Goal: Obtain resource: Download file/media

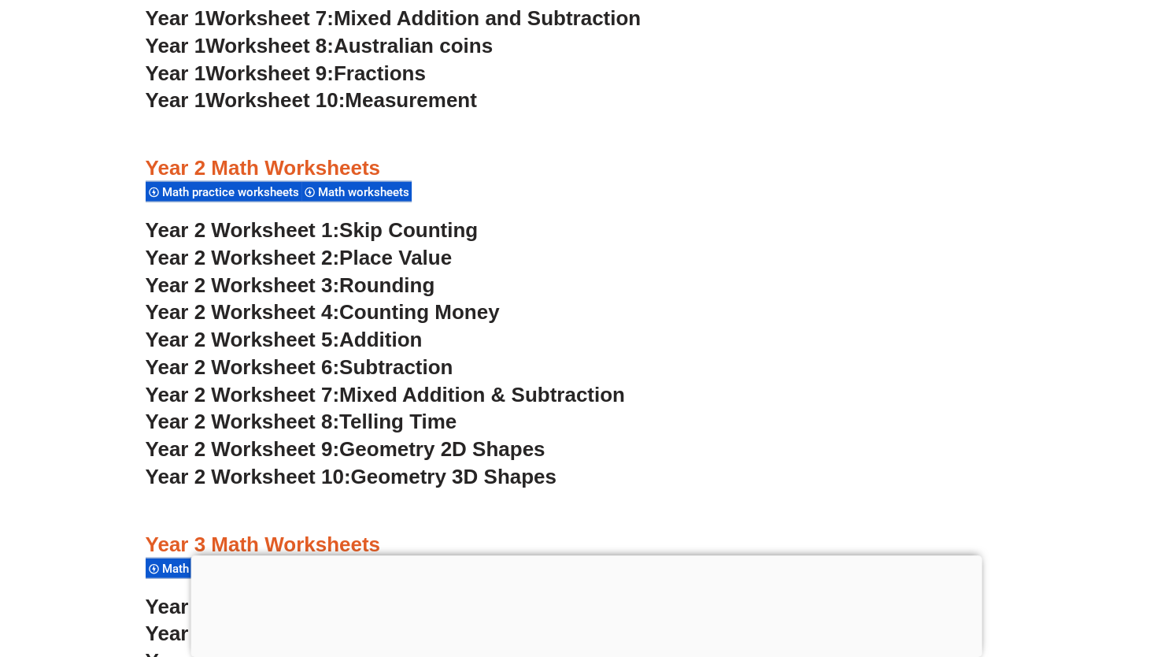
scroll to position [1820, 0]
click at [416, 253] on span "Place Value" at bounding box center [395, 257] width 113 height 24
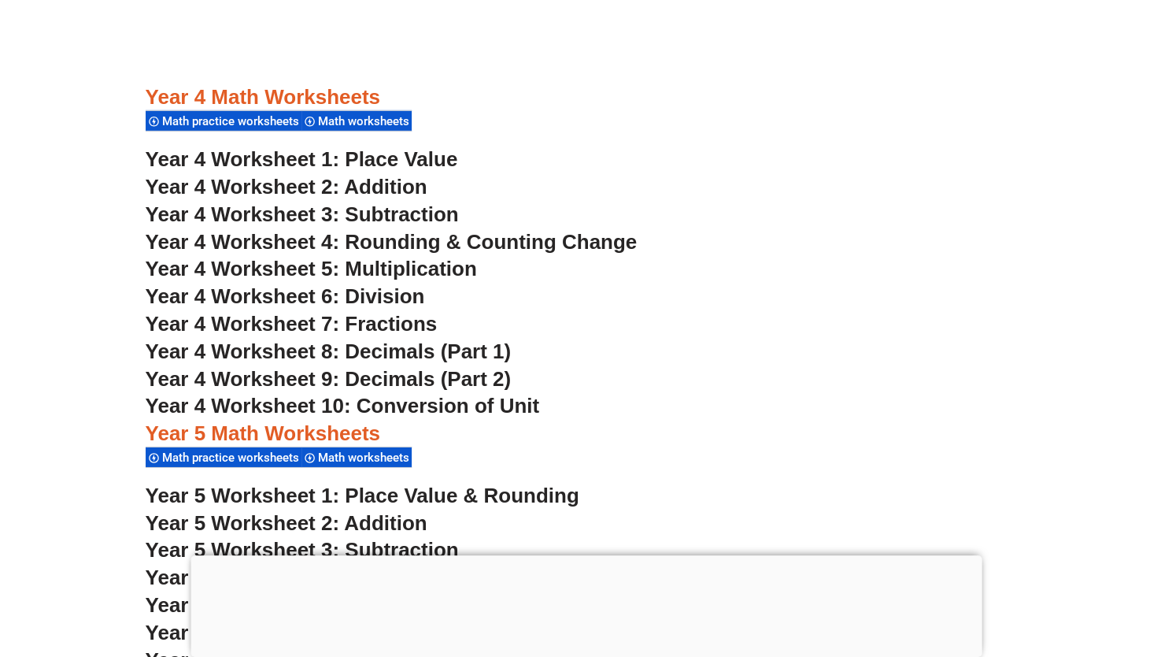
scroll to position [2910, 0]
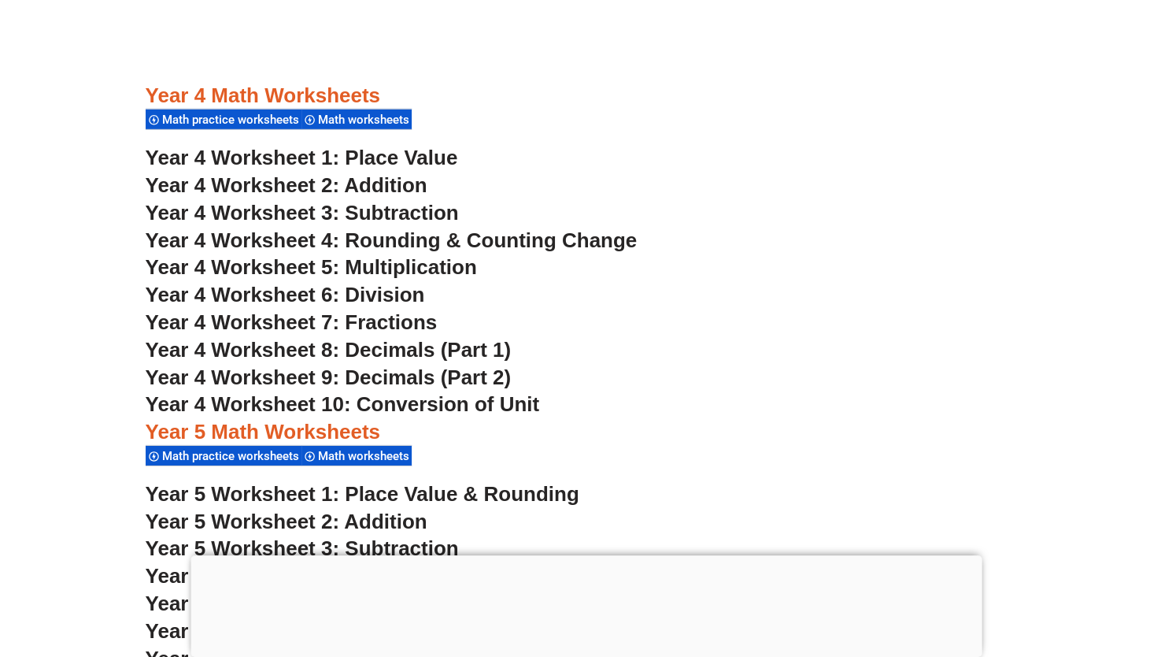
click at [435, 241] on span "Year 4 Worksheet 4: Rounding & Counting Change" at bounding box center [392, 240] width 492 height 24
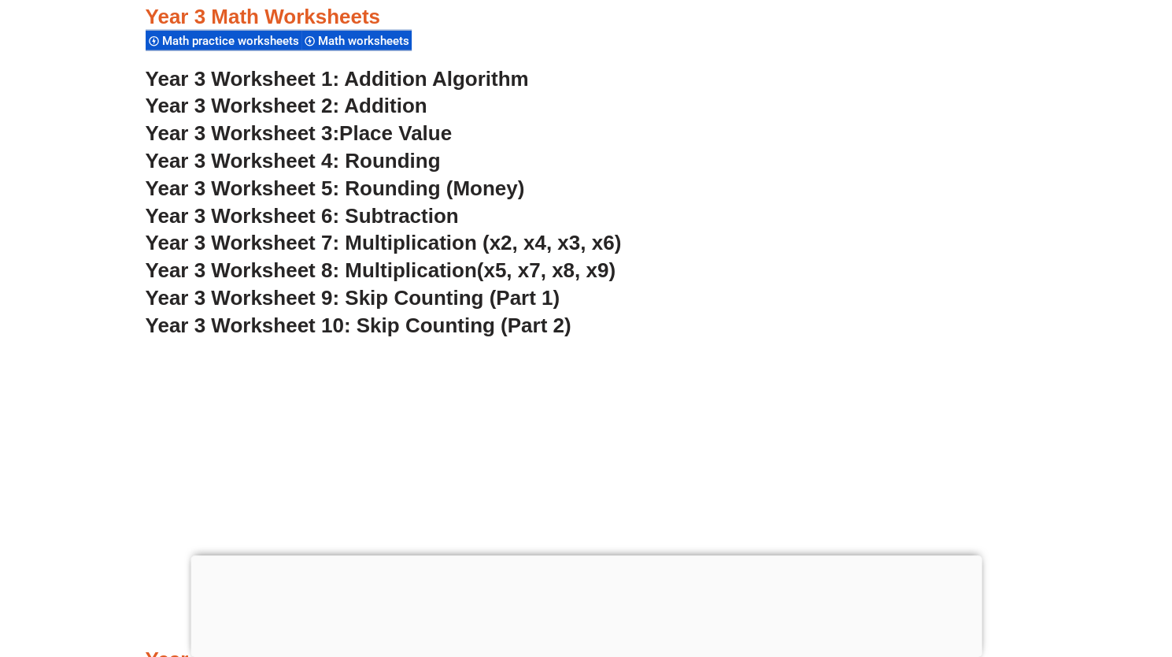
scroll to position [2343, 0]
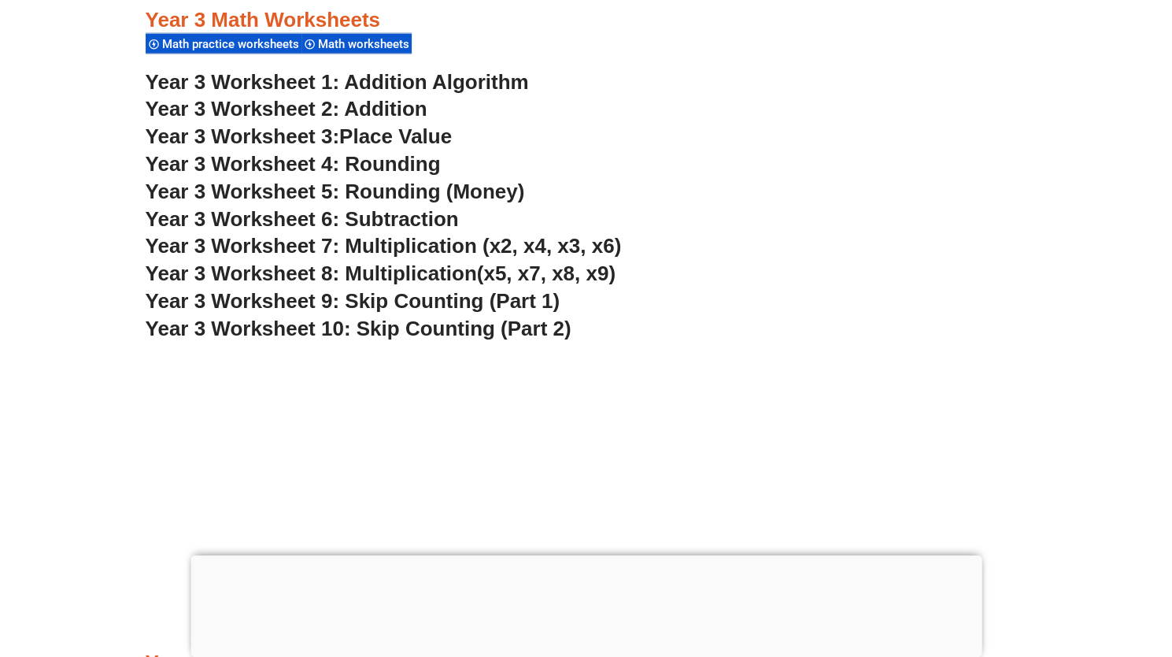
click at [433, 324] on span "Year 3 Worksheet 10: Skip Counting (Part 2)" at bounding box center [359, 329] width 426 height 24
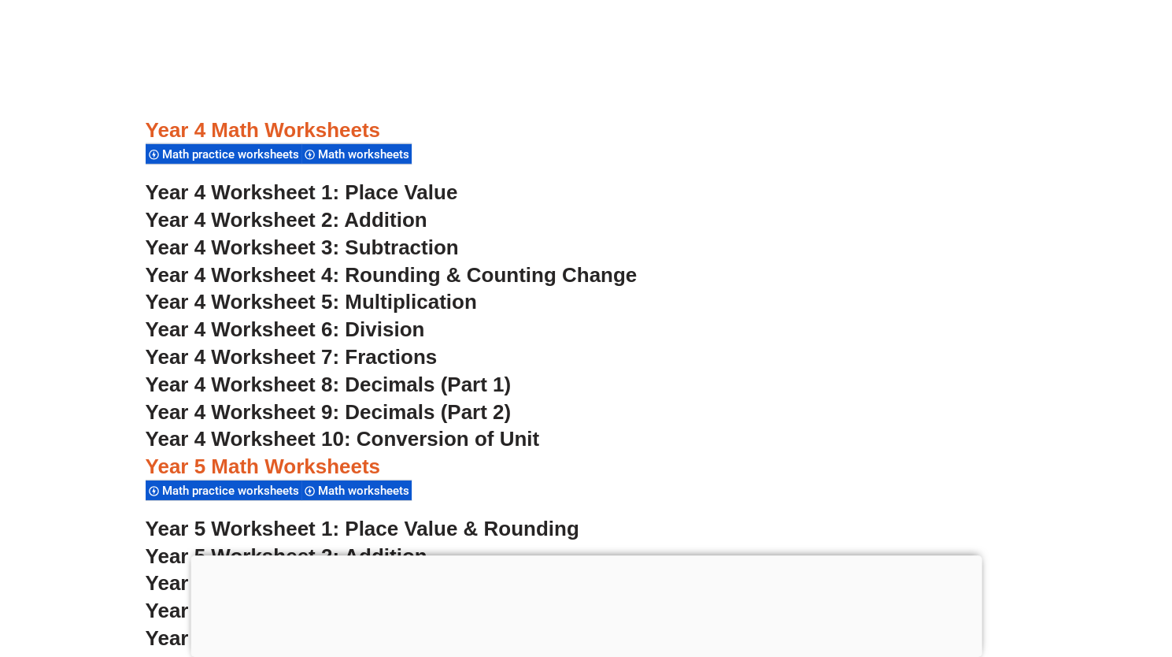
scroll to position [2877, 0]
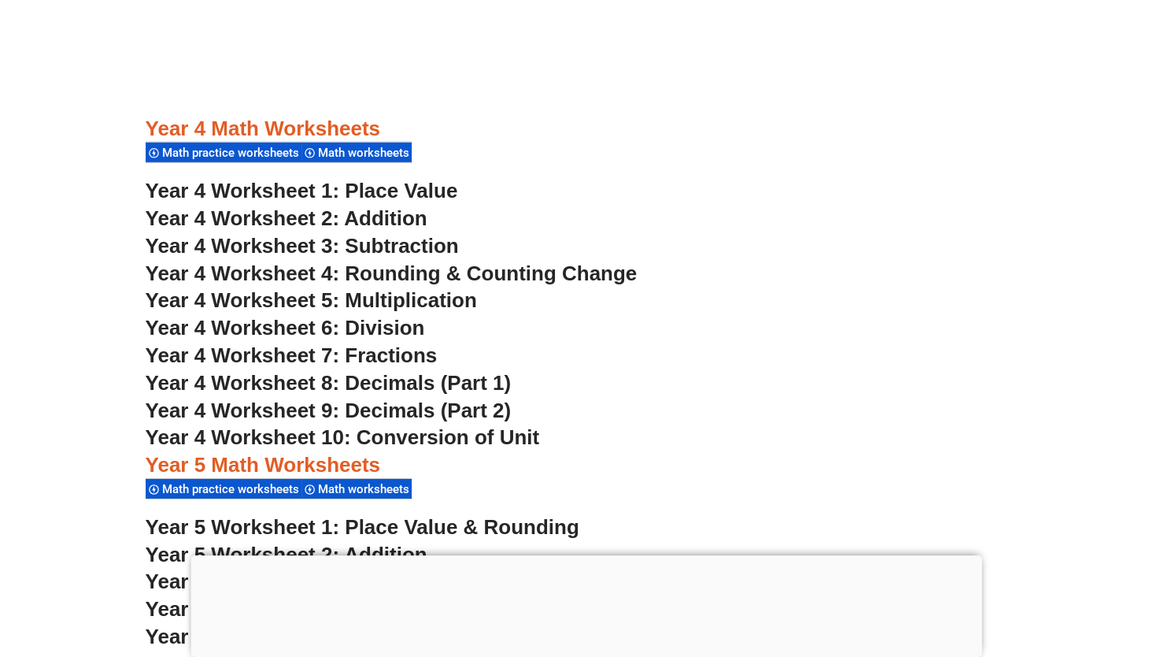
click at [419, 294] on span "Year 4 Worksheet 5: Multiplication" at bounding box center [311, 300] width 331 height 24
click at [398, 237] on span "Year 4 Worksheet 3: Subtraction" at bounding box center [302, 246] width 313 height 24
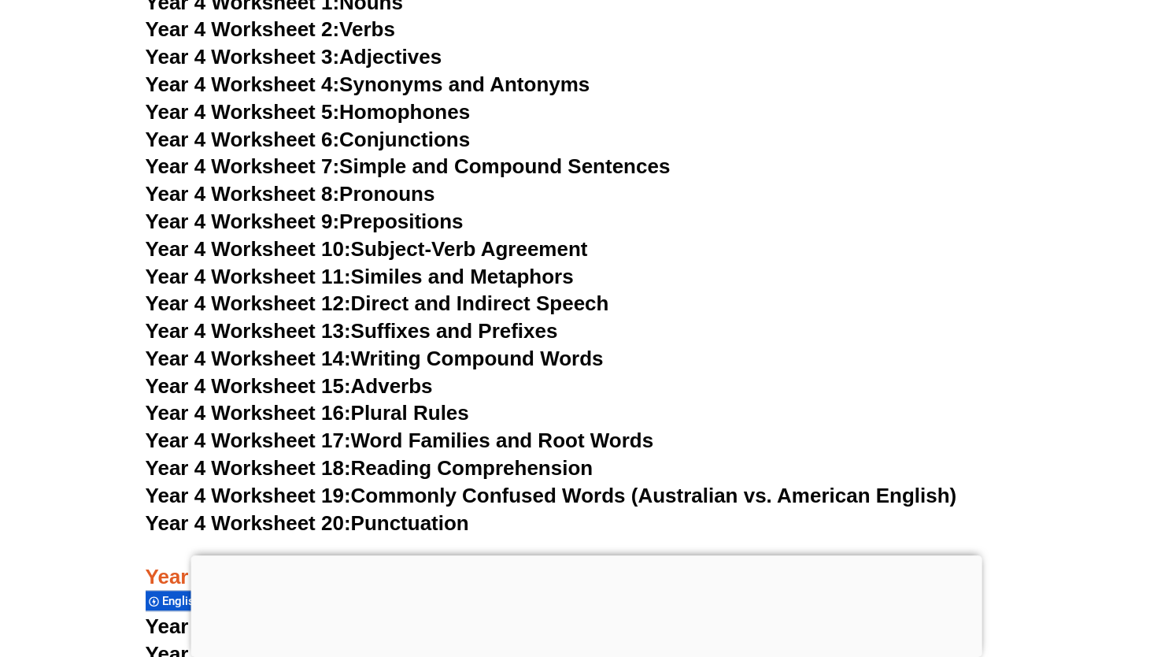
scroll to position [7330, 0]
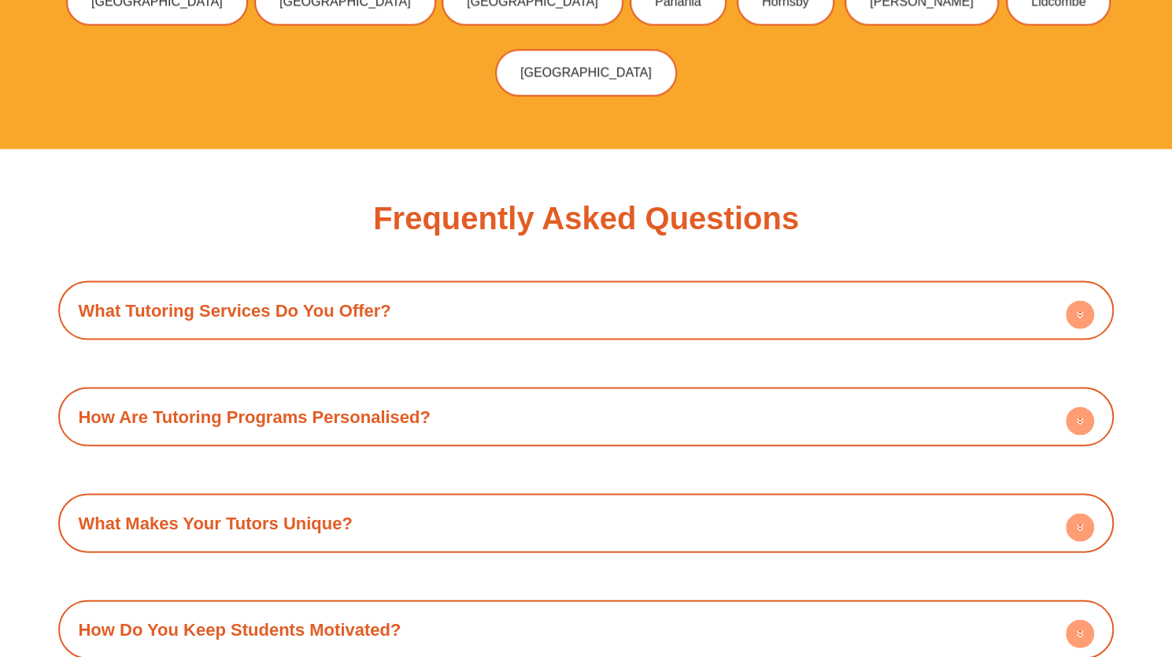
scroll to position [5211, 0]
